Goal: Task Accomplishment & Management: Manage account settings

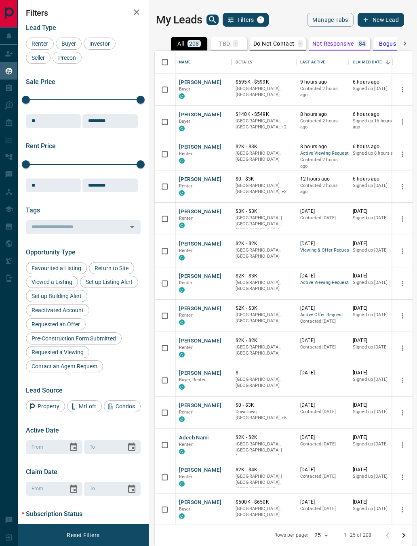
scroll to position [0, 0]
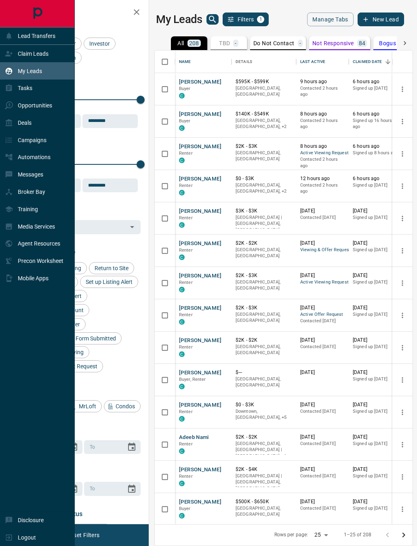
click at [14, 129] on div "Deals" at bounding box center [18, 122] width 27 height 13
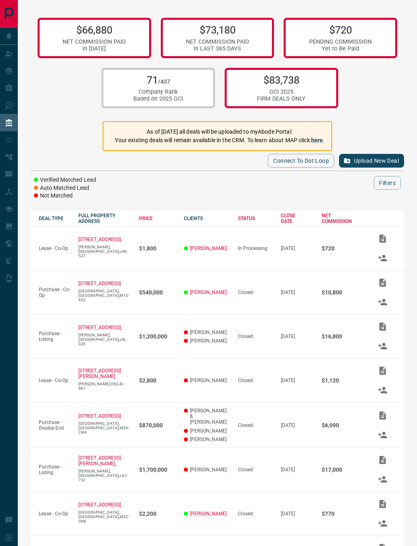
click at [360, 164] on button "Upload New Deal" at bounding box center [371, 161] width 65 height 14
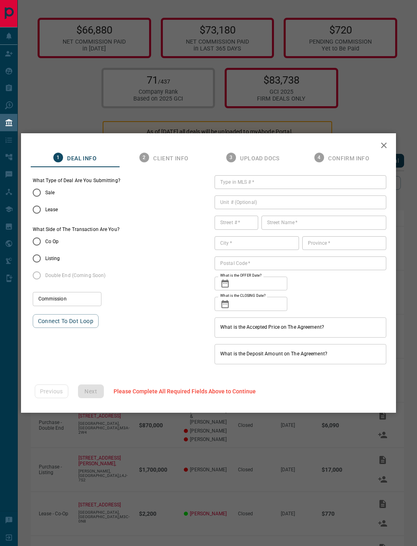
click at [380, 138] on button "button" at bounding box center [383, 145] width 19 height 19
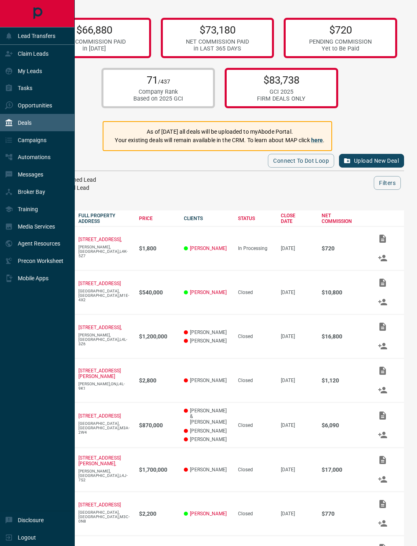
click at [39, 285] on div "Mobile Apps" at bounding box center [27, 277] width 44 height 13
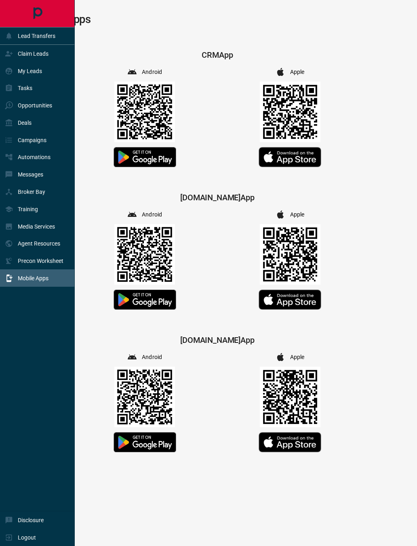
click at [44, 78] on div "My Leads" at bounding box center [37, 70] width 75 height 17
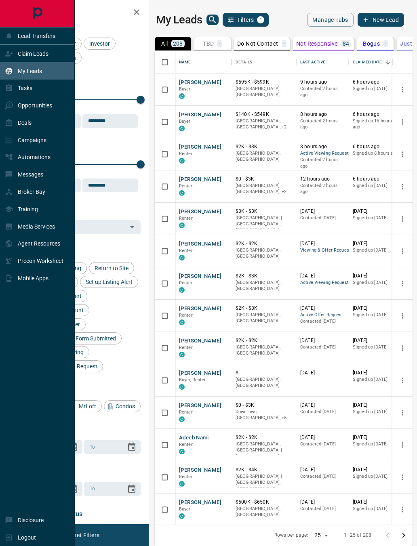
scroll to position [0, 0]
click at [33, 126] on div "Deals" at bounding box center [37, 122] width 75 height 17
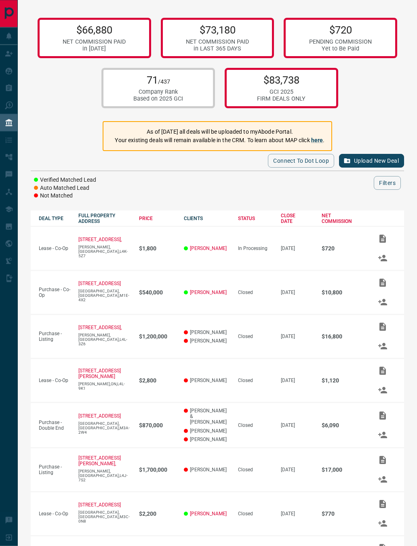
click at [320, 265] on td "$720" at bounding box center [338, 248] width 51 height 44
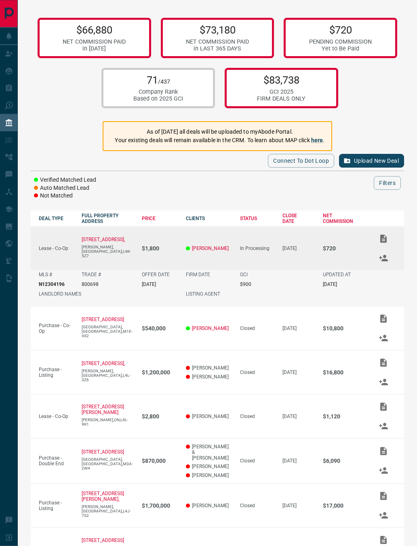
click at [327, 261] on td "$720" at bounding box center [339, 248] width 51 height 44
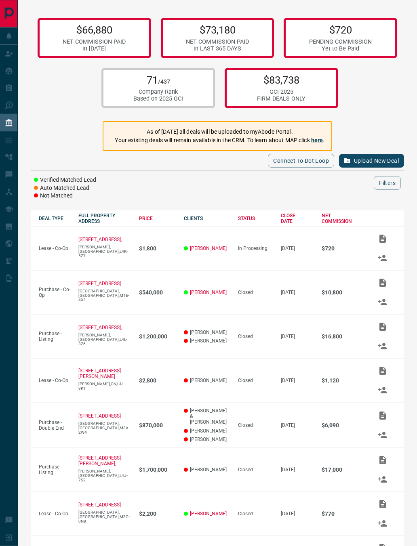
click at [289, 205] on div "$66,880 NET COMMISSION PAID in [DATE] $73,180 NET COMMISSION PAID in LAST 365 D…" at bounding box center [217, 360] width 399 height 720
click at [283, 210] on div "$66,880 NET COMMISSION PAID in [DATE] $73,180 NET COMMISSION PAID in LAST 365 D…" at bounding box center [217, 360] width 399 height 720
